Goal: Navigation & Orientation: Find specific page/section

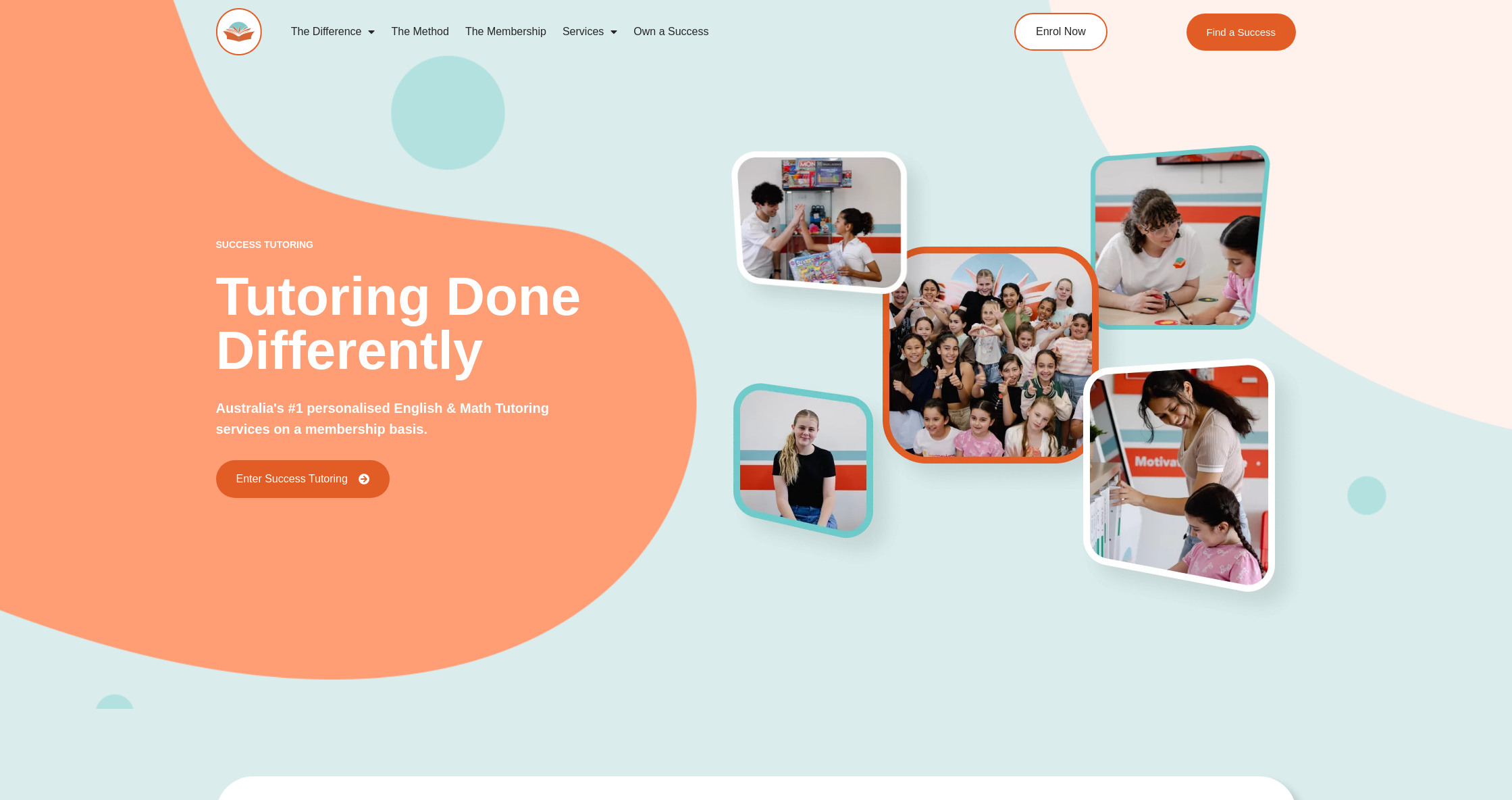
click at [250, 40] on img at bounding box center [239, 32] width 46 height 47
click at [252, 29] on img at bounding box center [239, 32] width 46 height 47
click at [241, 26] on img at bounding box center [239, 32] width 46 height 47
